Goal: Contribute content

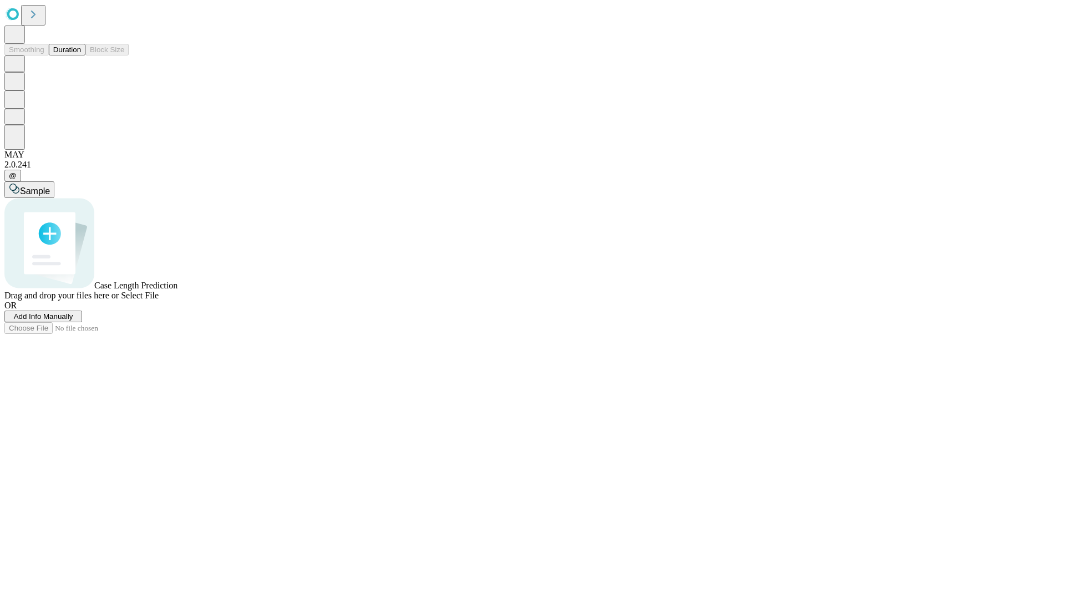
click at [81, 55] on button "Duration" at bounding box center [67, 50] width 37 height 12
click at [73, 321] on span "Add Info Manually" at bounding box center [43, 316] width 59 height 8
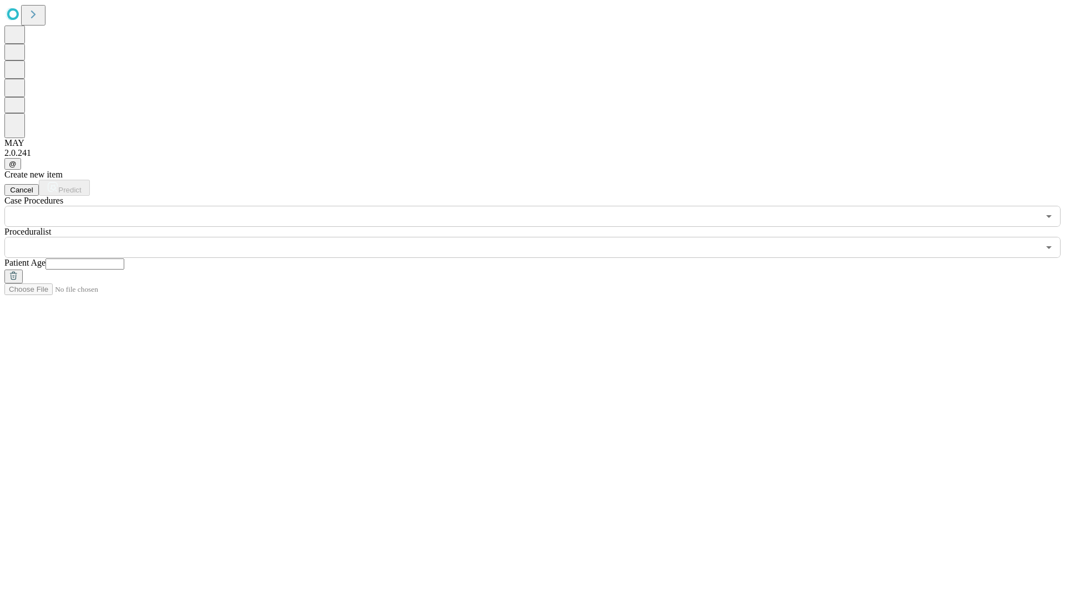
click at [124, 258] on input "text" at bounding box center [84, 263] width 79 height 11
type input "**"
